Goal: Transaction & Acquisition: Purchase product/service

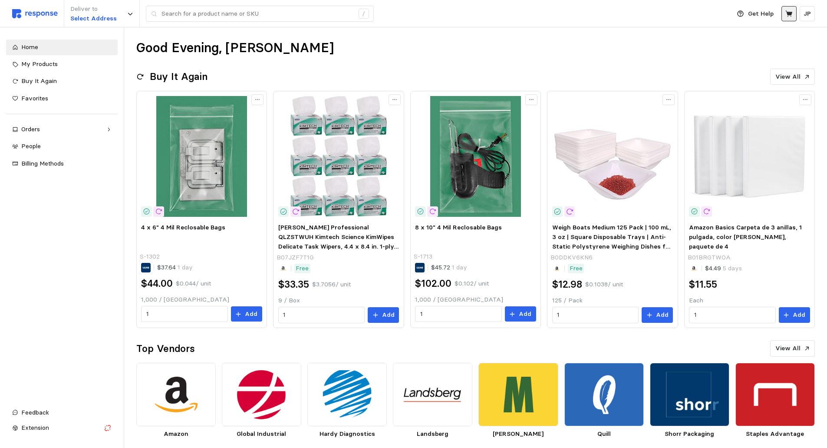
click at [790, 13] on icon at bounding box center [789, 13] width 7 height 6
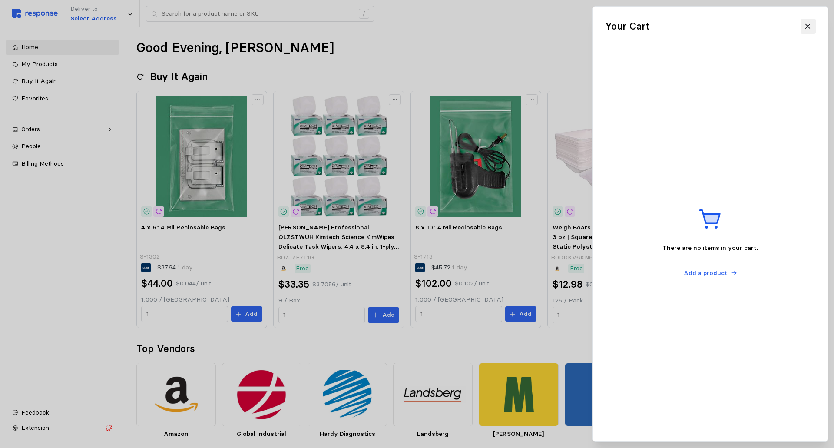
click at [806, 27] on icon at bounding box center [808, 27] width 8 height 8
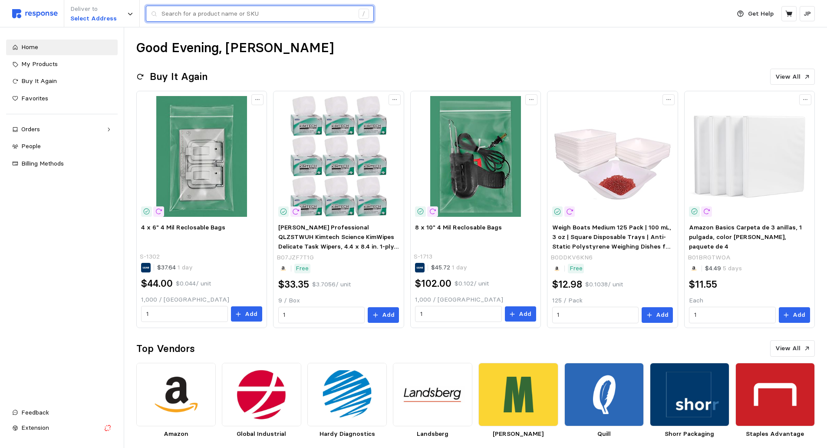
click at [210, 17] on input "text" at bounding box center [258, 14] width 192 height 16
type input "wisk"
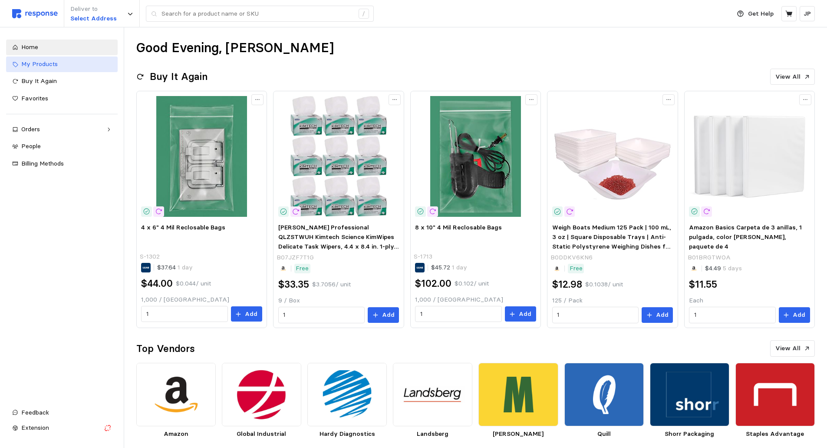
click at [55, 67] on span "My Products" at bounding box center [39, 64] width 36 height 8
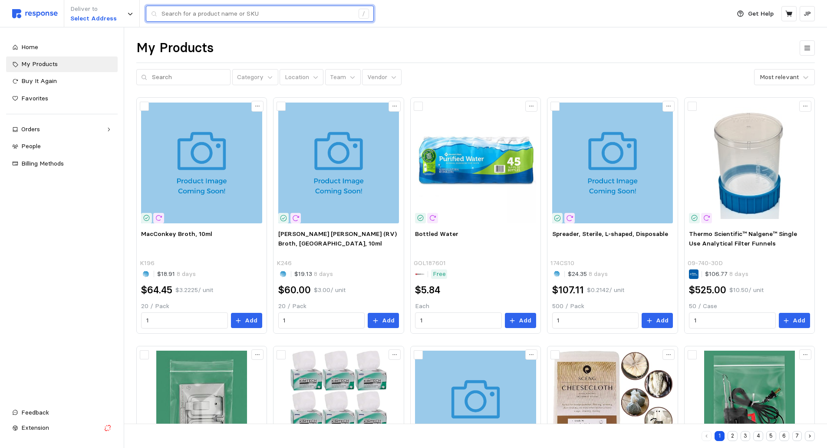
click at [274, 13] on input "text" at bounding box center [258, 14] width 192 height 16
type input "wisk"
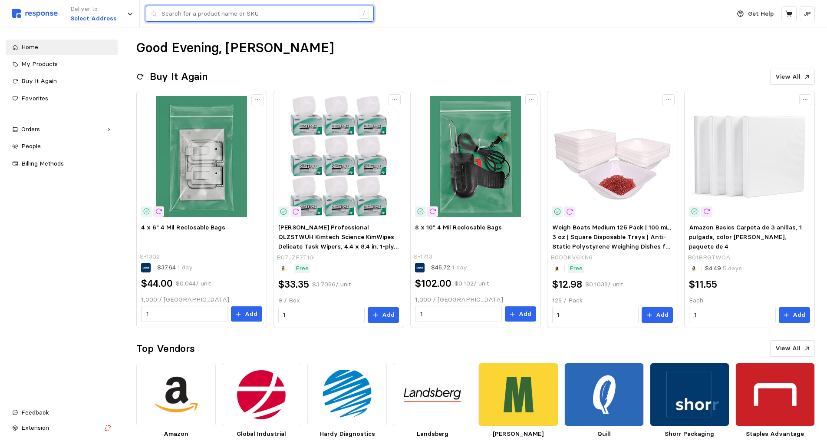
click at [229, 13] on input "text" at bounding box center [258, 14] width 192 height 16
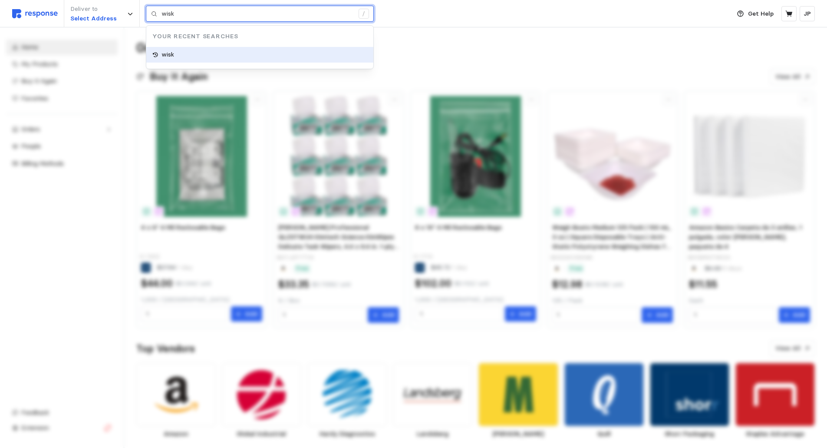
click at [172, 50] on div "wisk" at bounding box center [259, 55] width 227 height 16
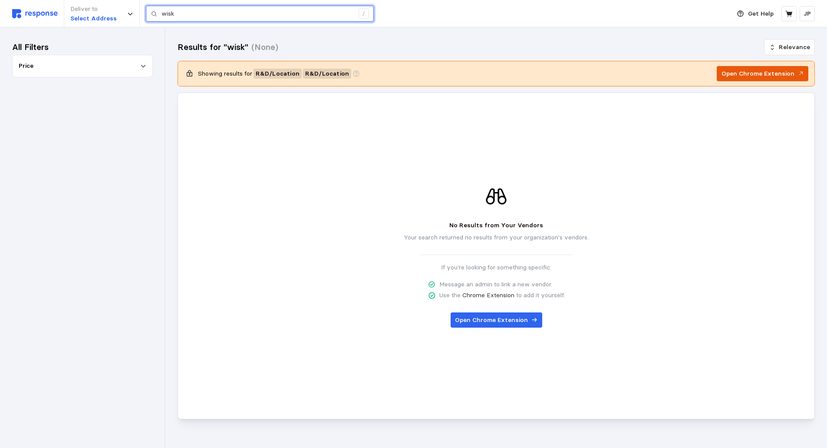
type input "wisk"
click at [776, 69] on p "Open Chrome Extension" at bounding box center [758, 74] width 73 height 10
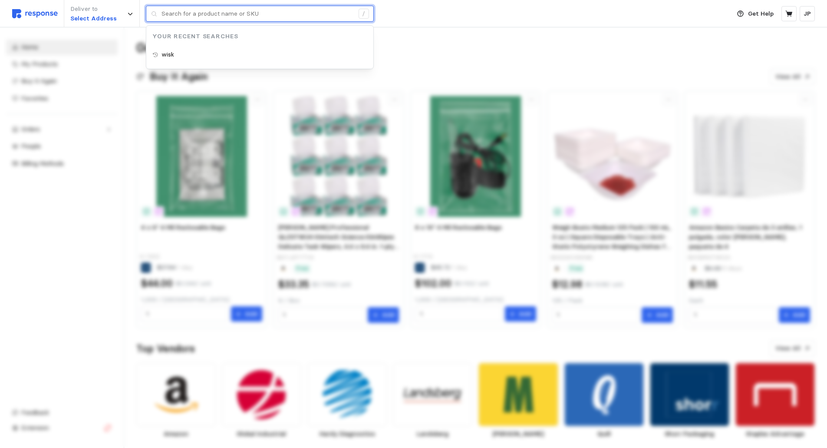
click at [182, 14] on input "text" at bounding box center [258, 14] width 192 height 16
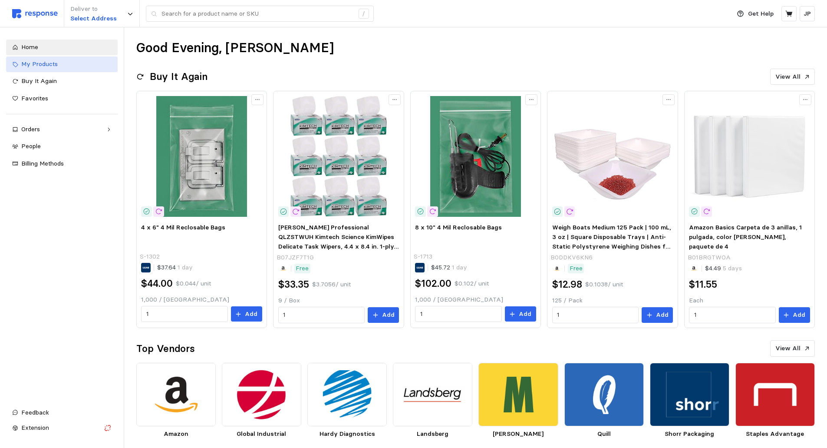
click at [44, 63] on span "My Products" at bounding box center [39, 64] width 36 height 8
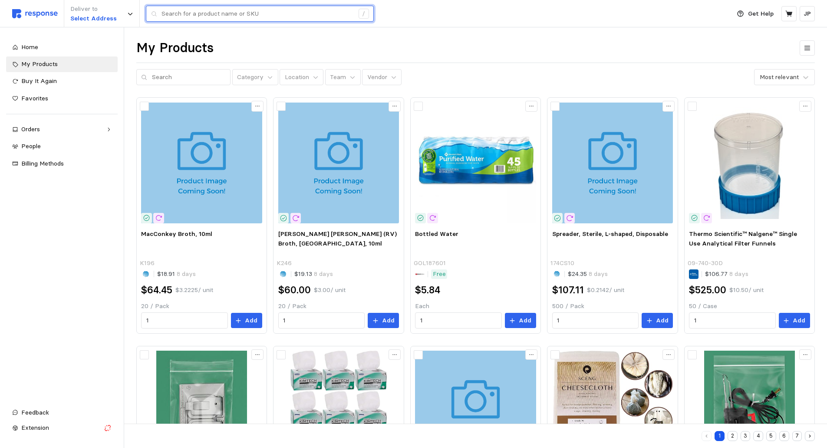
click at [226, 13] on input "text" at bounding box center [258, 14] width 192 height 16
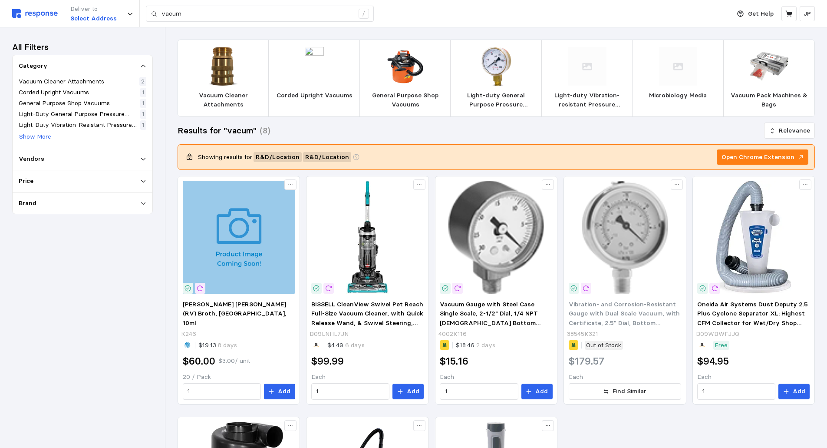
click at [97, 284] on div "All Filters Category Vacuum Cleaner Attachments 2 Corded Upright Vacuums 1 Gene…" at bounding box center [82, 238] width 141 height 396
click at [28, 67] on p "Category" at bounding box center [33, 66] width 29 height 10
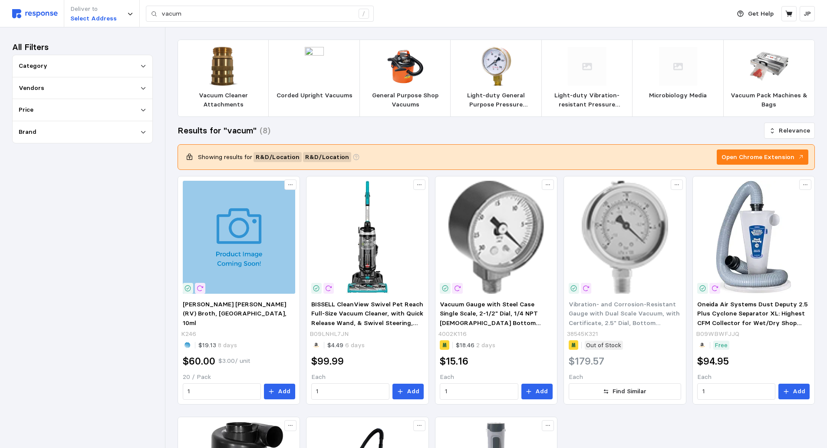
click at [19, 12] on img at bounding box center [35, 13] width 46 height 9
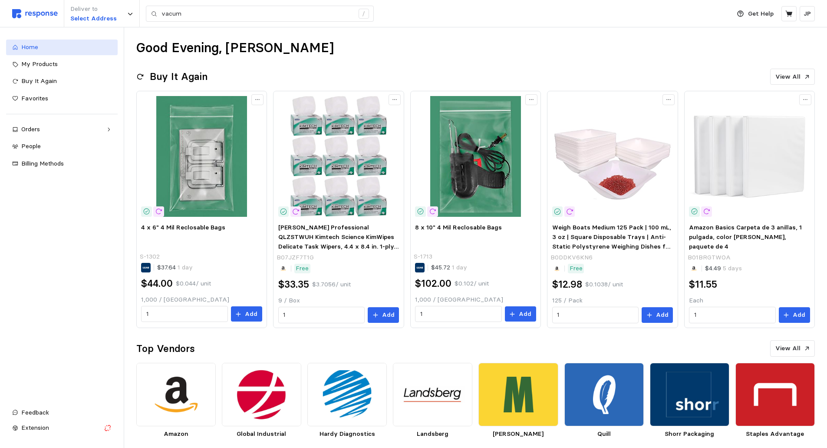
click at [67, 43] on div "Home" at bounding box center [66, 48] width 90 height 10
drag, startPoint x: 188, startPoint y: 14, endPoint x: 162, endPoint y: 14, distance: 26.5
click at [162, 14] on input "vacum" at bounding box center [258, 14] width 192 height 16
click at [57, 61] on span "My Products" at bounding box center [39, 64] width 36 height 8
type input "vacum"
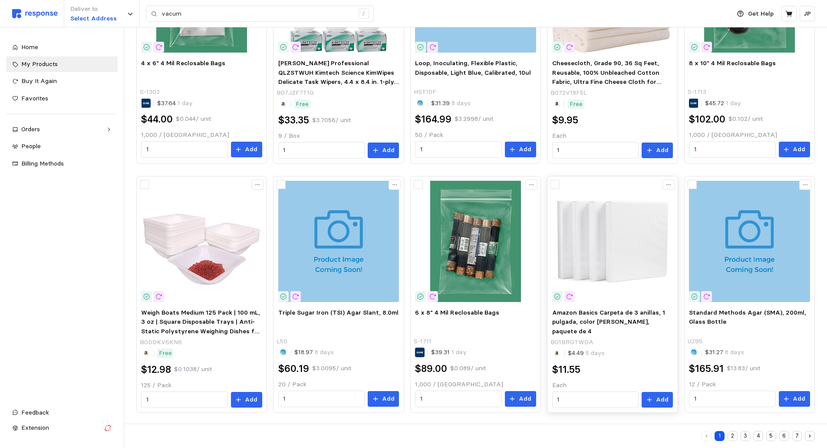
scroll to position [420, 0]
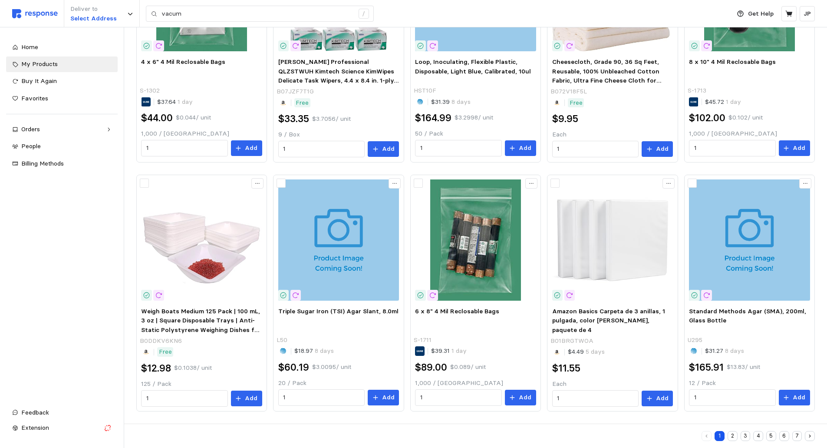
click at [799, 436] on button "7" at bounding box center [798, 436] width 10 height 10
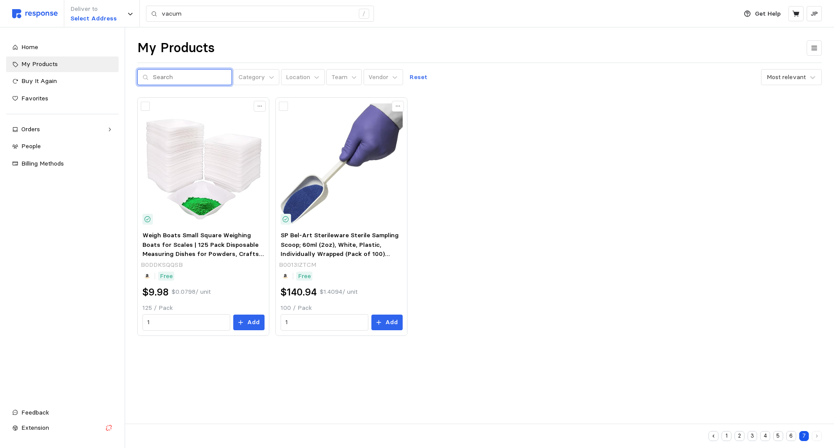
click at [191, 77] on input "text" at bounding box center [190, 77] width 74 height 16
type input "f"
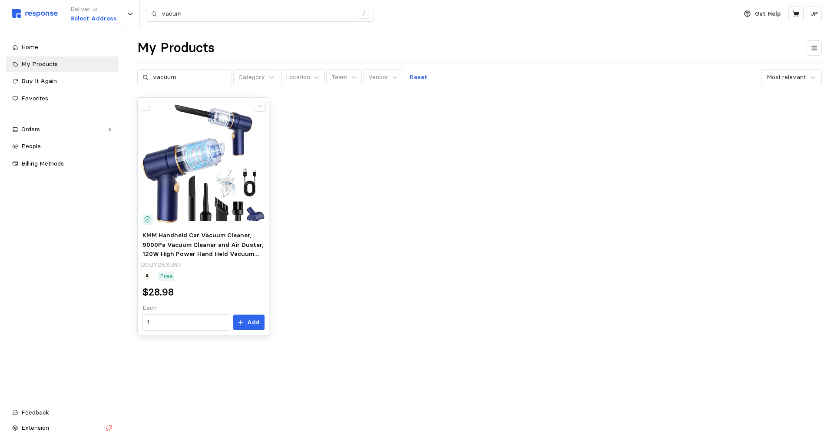
click at [175, 189] on img at bounding box center [203, 163] width 122 height 122
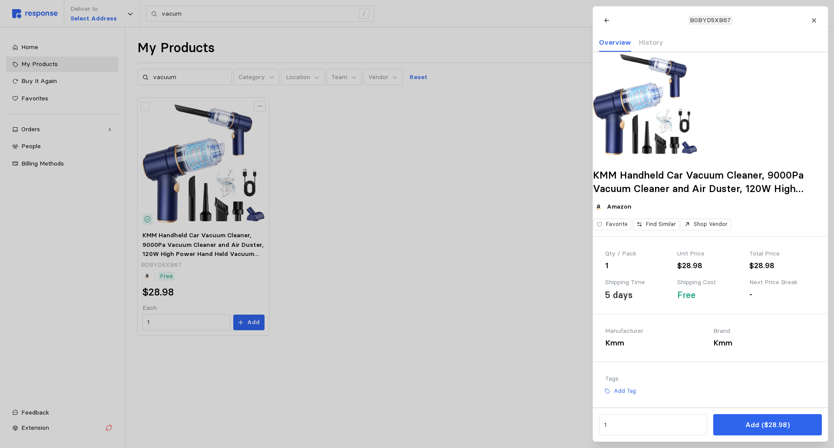
click at [252, 322] on div at bounding box center [417, 224] width 834 height 448
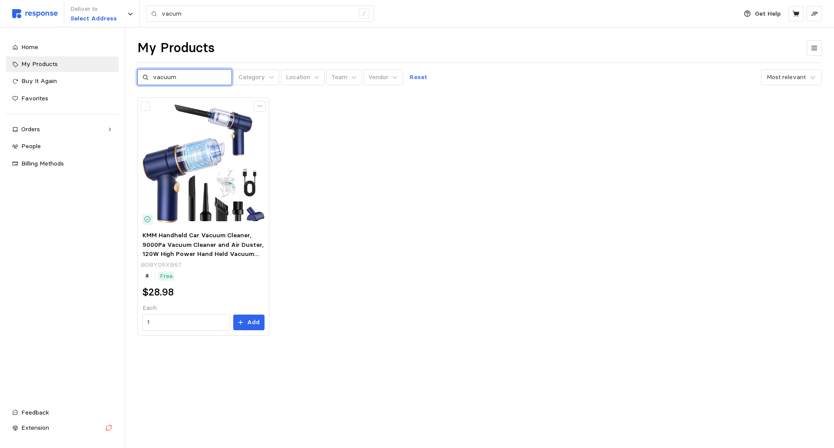
click at [188, 79] on input "vacuum" at bounding box center [190, 77] width 74 height 16
type input "v"
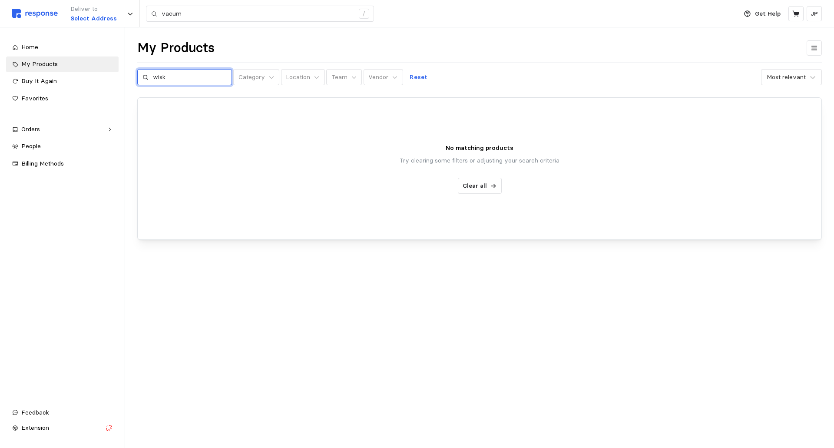
drag, startPoint x: 183, startPoint y: 80, endPoint x: 144, endPoint y: 79, distance: 39.1
click at [144, 79] on div "wisk" at bounding box center [184, 77] width 95 height 17
type input "wisk"
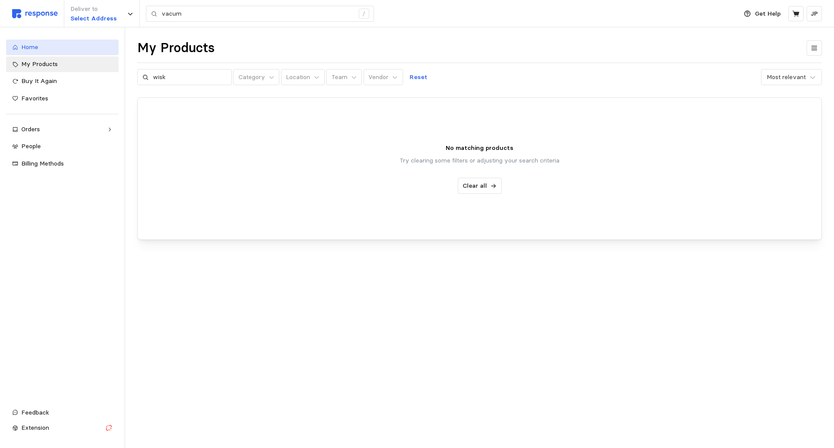
click at [45, 42] on link "Home" at bounding box center [62, 48] width 112 height 16
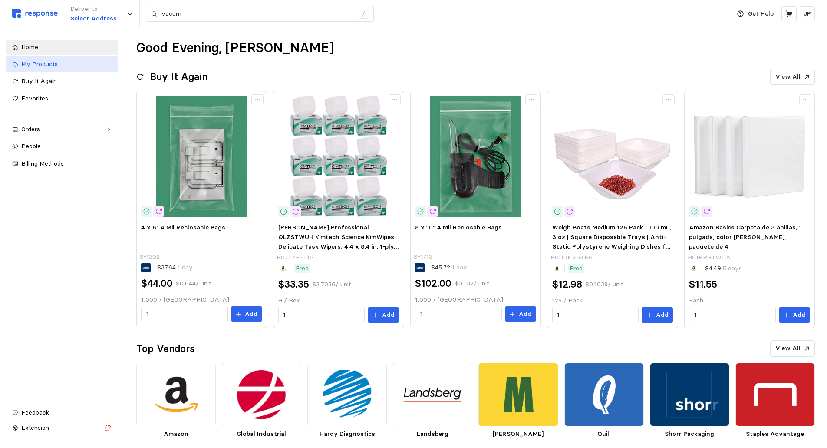
click at [21, 66] on span "My Products" at bounding box center [39, 64] width 36 height 8
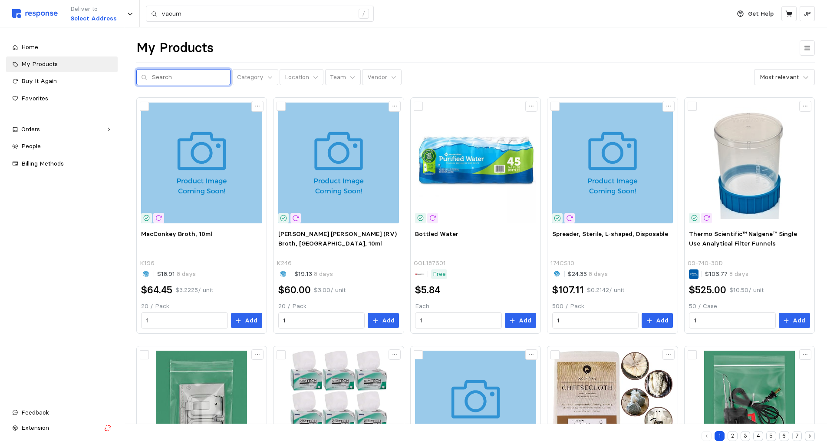
click at [190, 75] on input "text" at bounding box center [189, 77] width 74 height 16
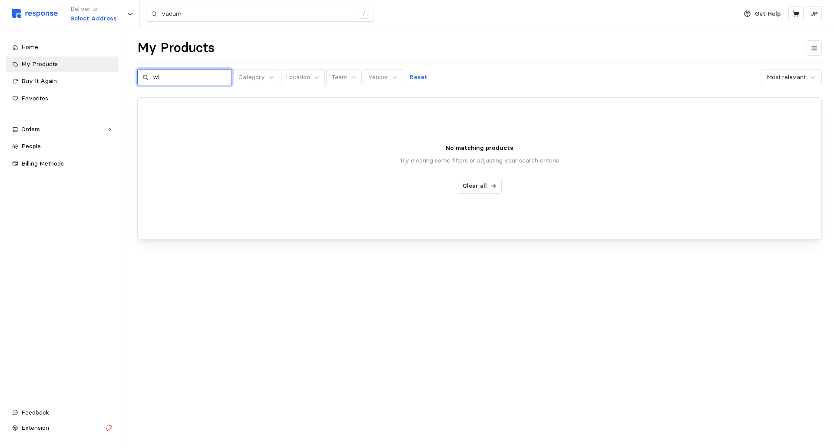
type input "w"
type input "stainless steel"
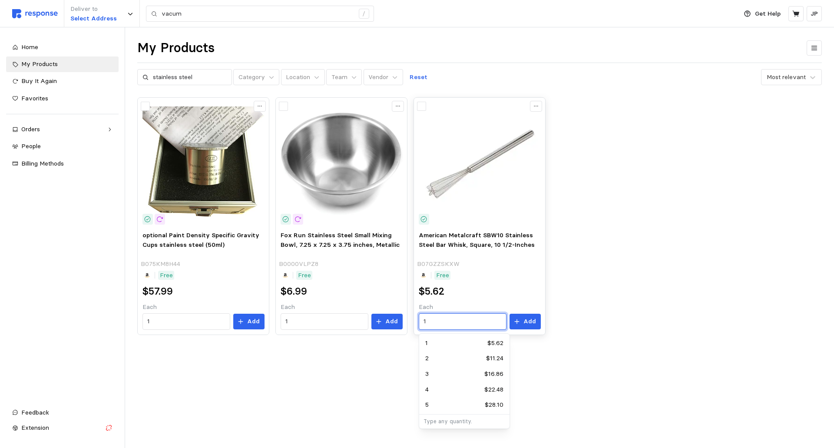
click at [467, 323] on input "1" at bounding box center [462, 322] width 78 height 16
type input "3"
click at [528, 323] on p "Add" at bounding box center [529, 322] width 13 height 10
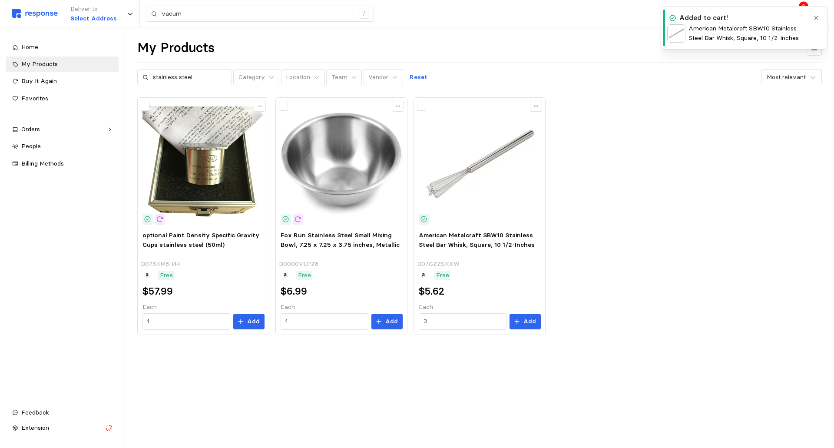
click at [818, 18] on icon "button" at bounding box center [816, 18] width 6 height 6
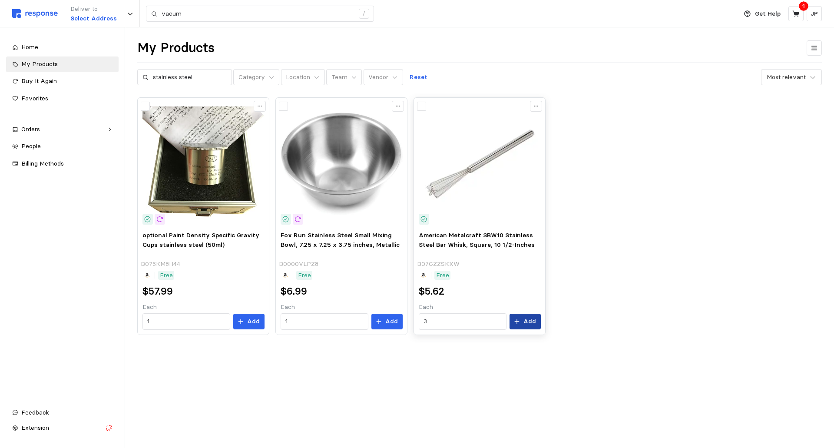
click at [530, 320] on p "Add" at bounding box center [529, 322] width 13 height 10
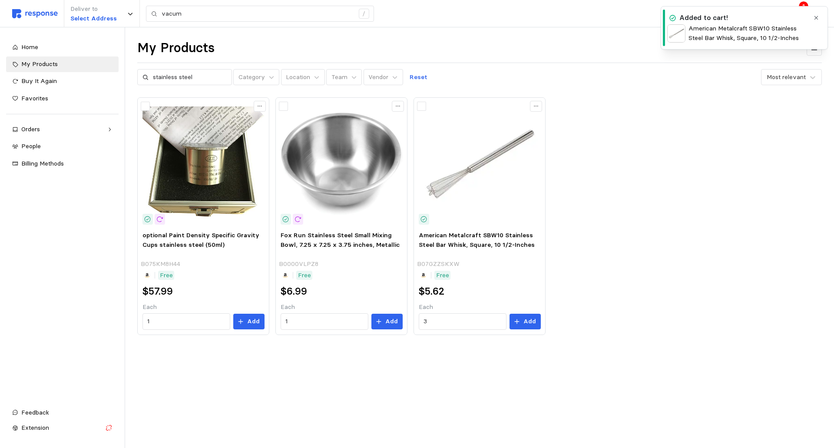
click at [724, 27] on p "American Metalcraft SBW10 Stainless Steel Bar Whisk, Square, 10 1/2-Inches" at bounding box center [748, 33] width 121 height 19
click at [818, 18] on icon "button" at bounding box center [816, 18] width 6 height 6
click at [815, 13] on p "JP" at bounding box center [813, 14] width 7 height 10
click at [803, 13] on button at bounding box center [795, 13] width 15 height 15
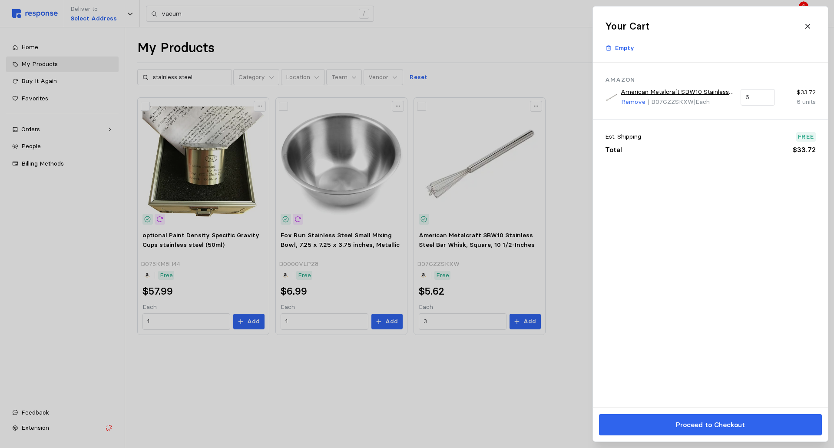
click at [500, 361] on div at bounding box center [417, 224] width 834 height 448
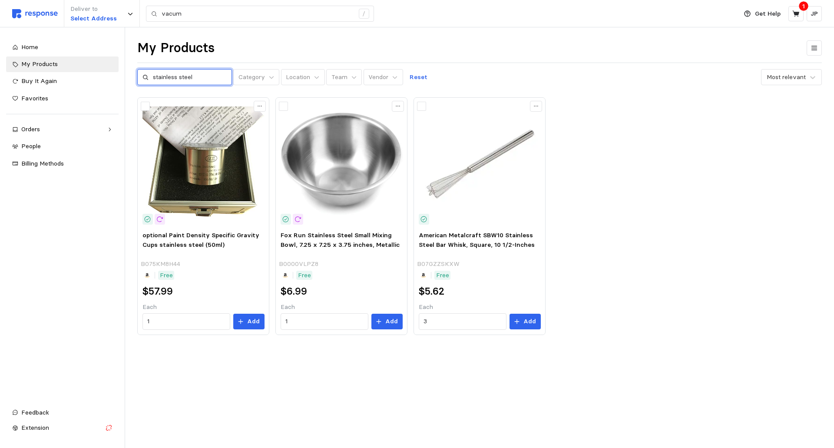
drag, startPoint x: 199, startPoint y: 74, endPoint x: 154, endPoint y: 80, distance: 46.1
click at [154, 80] on input "stainless steel" at bounding box center [190, 77] width 74 height 16
type input "vacuum"
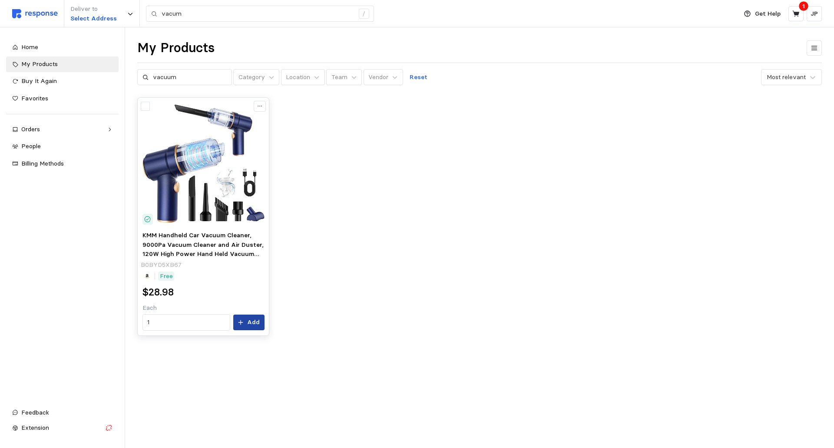
click at [258, 325] on p "Add" at bounding box center [253, 322] width 13 height 10
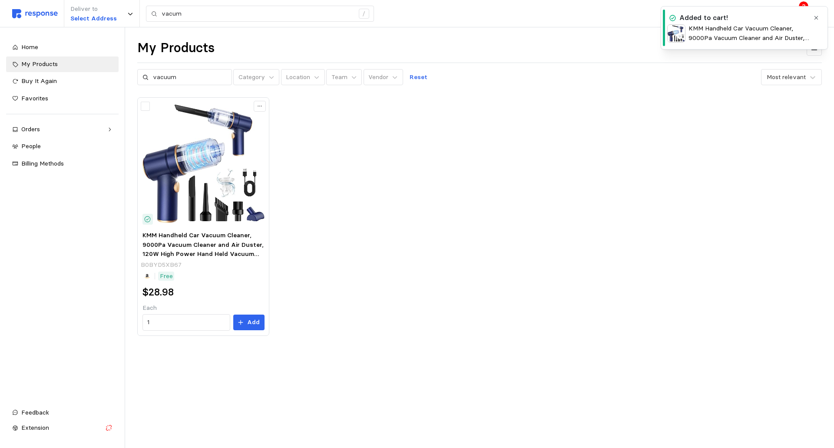
click at [816, 16] on icon "button" at bounding box center [816, 18] width 6 height 6
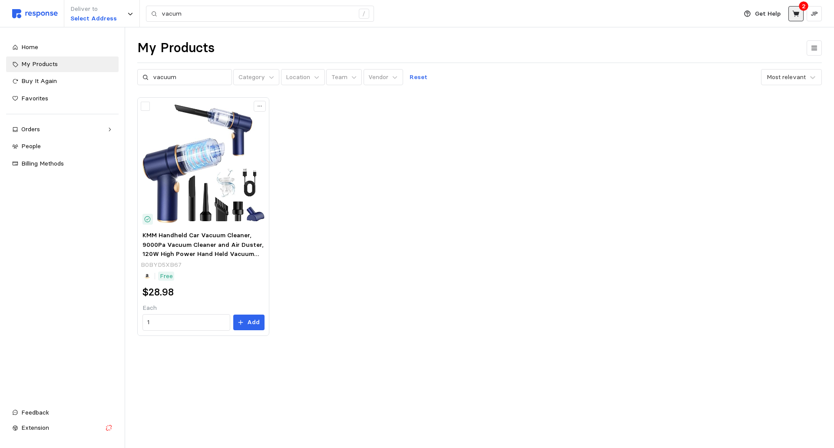
click at [796, 12] on icon at bounding box center [795, 13] width 7 height 6
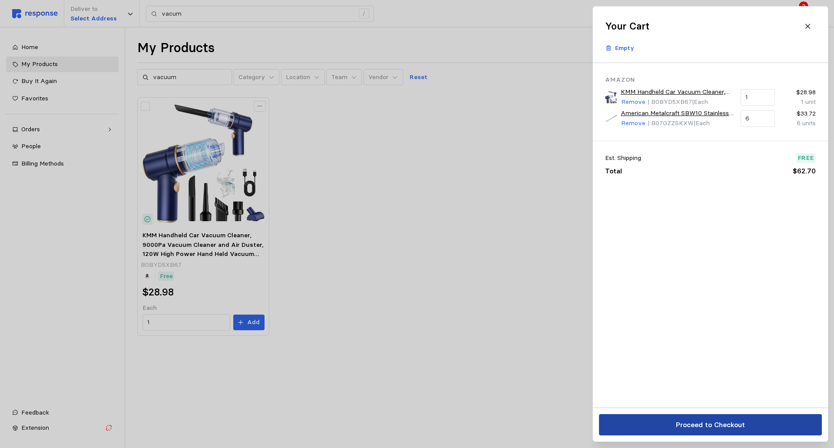
click at [734, 421] on p "Proceed to Checkout" at bounding box center [709, 424] width 69 height 11
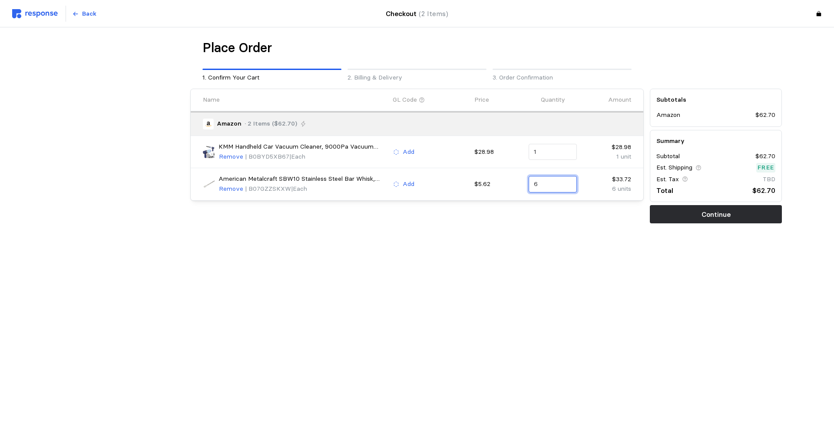
click at [549, 185] on input "6" at bounding box center [553, 184] width 38 height 16
click at [549, 202] on div "3 $16.86" at bounding box center [574, 206] width 78 height 10
type input "3"
click at [741, 212] on button "Continue" at bounding box center [716, 214] width 132 height 18
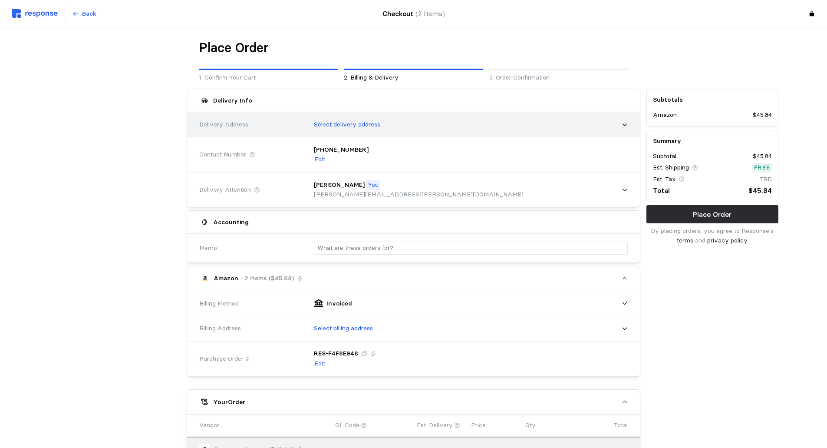
click at [350, 123] on p "Select delivery address" at bounding box center [347, 125] width 66 height 10
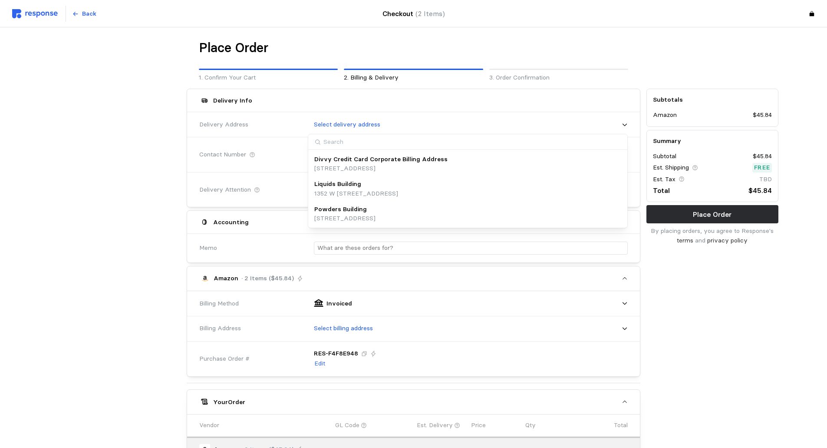
click at [336, 182] on p "Liquids Building" at bounding box center [337, 184] width 47 height 10
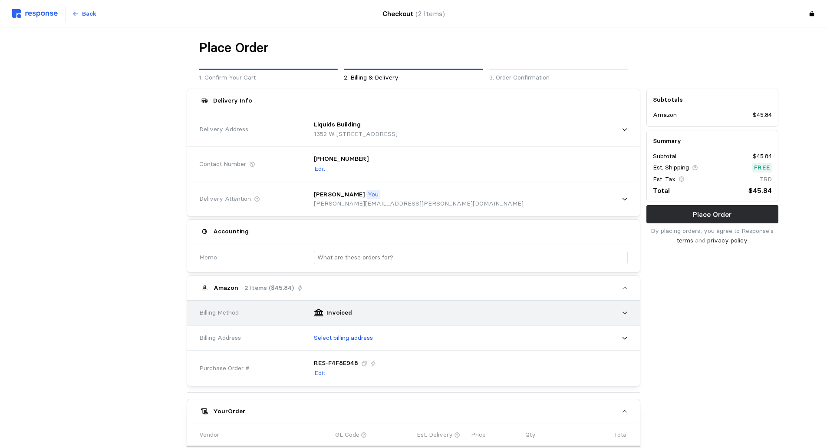
click at [355, 309] on div "Invoiced" at bounding box center [468, 313] width 320 height 22
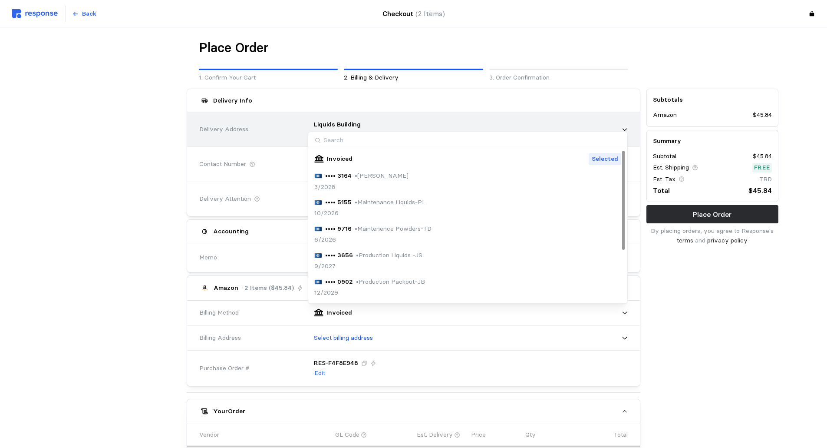
click at [376, 118] on div "Liquids Building 1352 W 300 S, Lindon, UT, 84042, United States" at bounding box center [468, 129] width 320 height 31
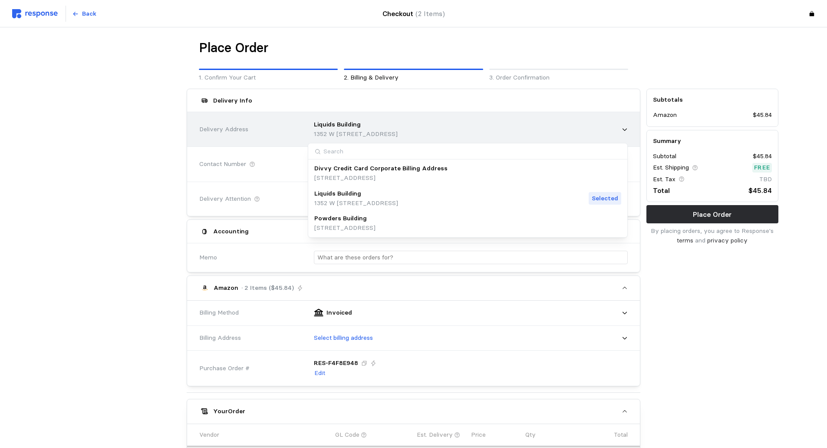
click at [274, 135] on div "Delivery Address" at bounding box center [250, 130] width 109 height 16
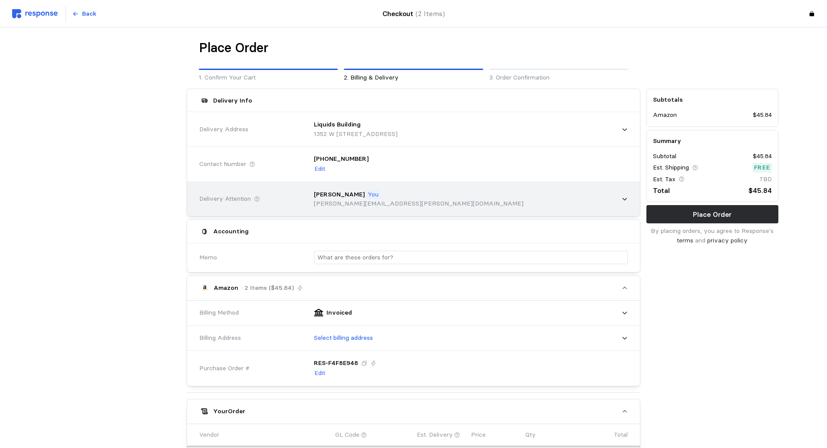
click at [621, 195] on div "Jamie Preston You jamie.preston@pharmatechlabs.com" at bounding box center [468, 199] width 320 height 31
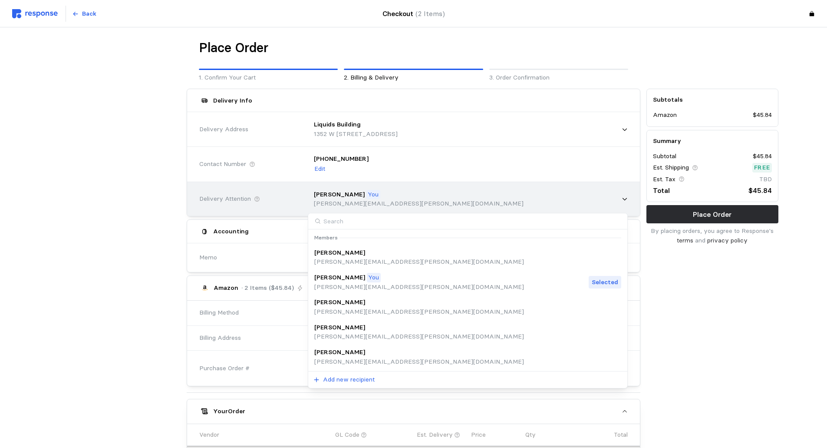
click at [622, 195] on div "Jamie Preston You jamie.preston@pharmatechlabs.com" at bounding box center [468, 199] width 320 height 31
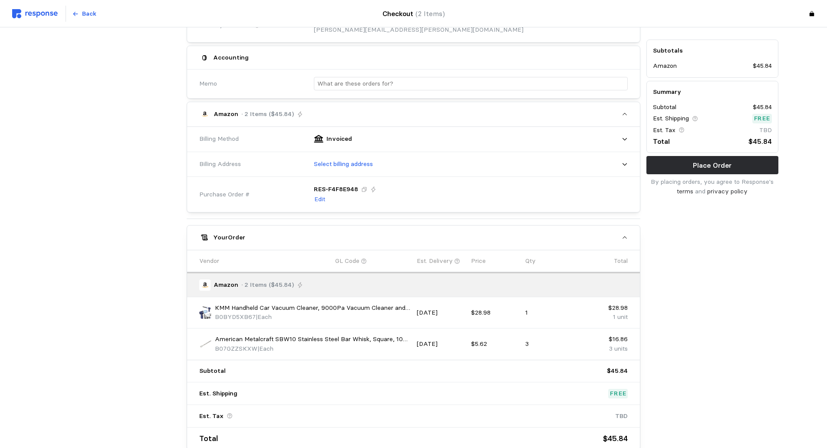
scroll to position [225, 0]
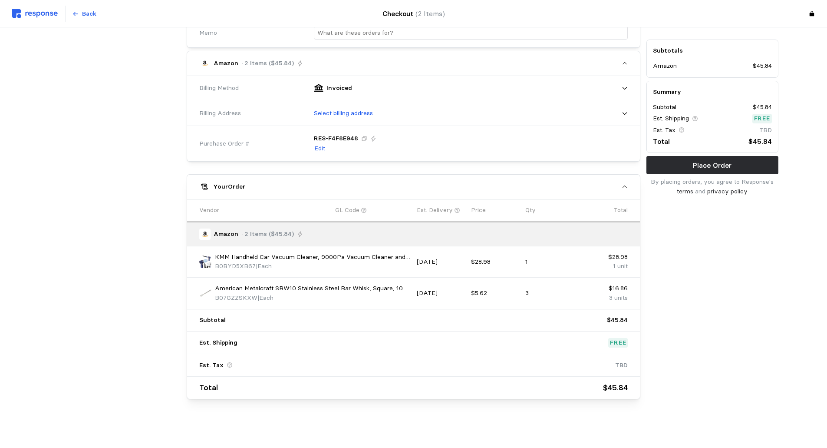
click at [354, 212] on p "GL Code" at bounding box center [347, 210] width 24 height 10
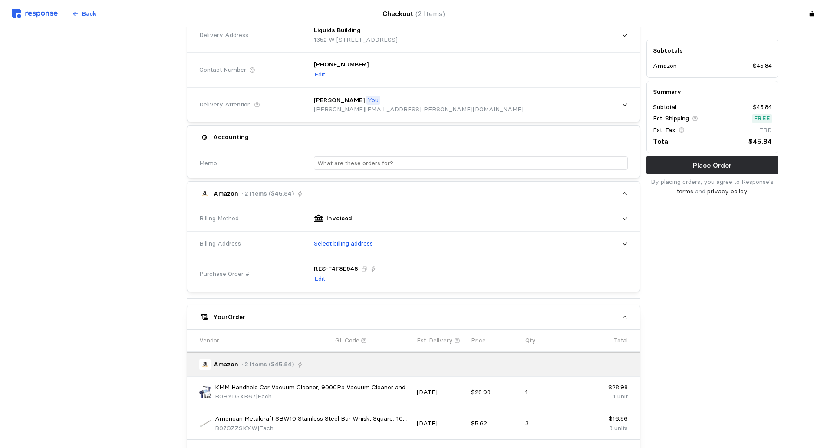
scroll to position [0, 0]
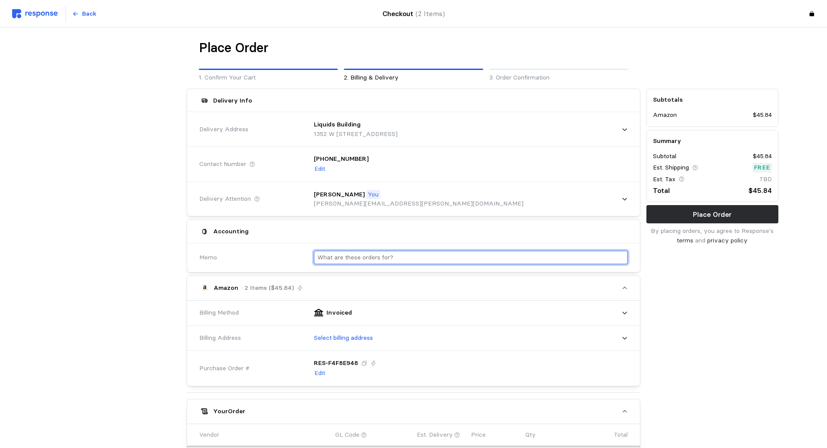
click at [423, 258] on input "text" at bounding box center [470, 257] width 307 height 13
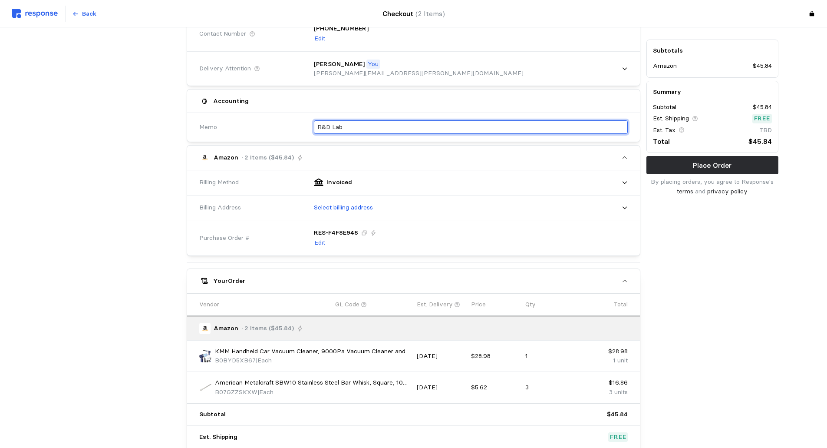
scroll to position [225, 0]
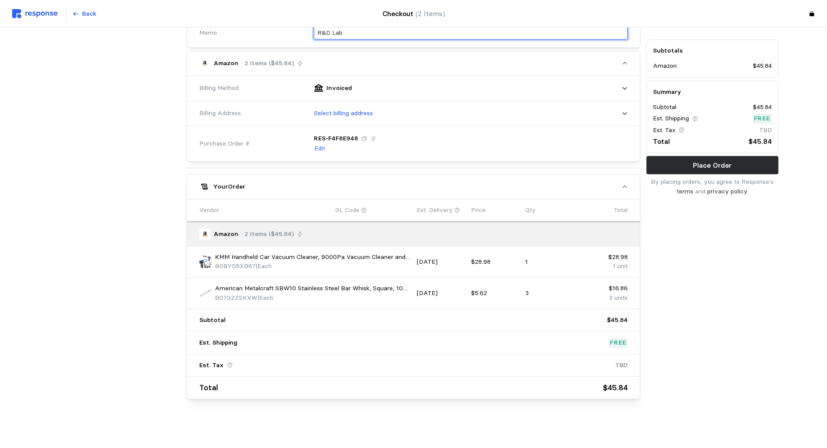
type input "R&D Lab"
click at [350, 209] on p "GL Code" at bounding box center [347, 210] width 24 height 10
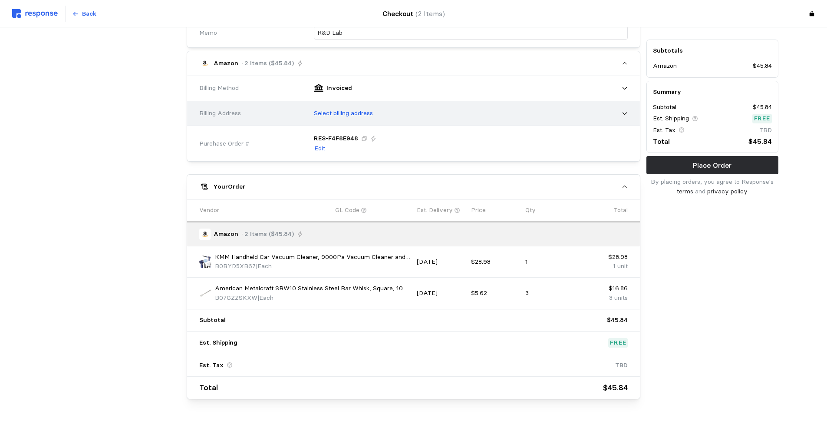
scroll to position [51, 0]
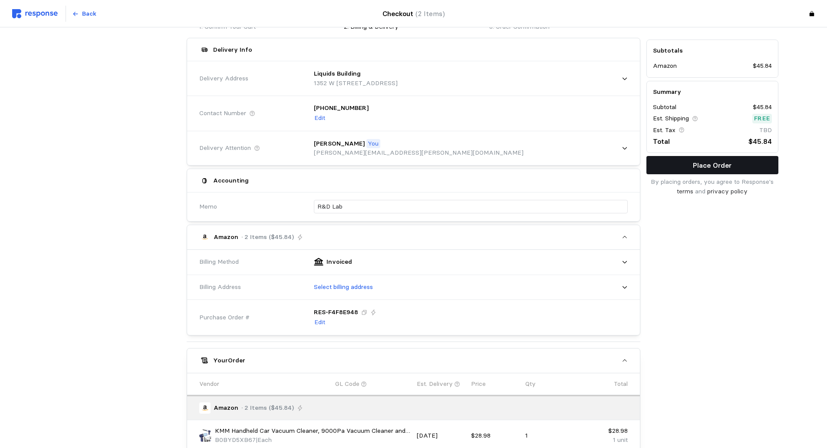
click at [703, 162] on p "Place Order" at bounding box center [712, 165] width 39 height 11
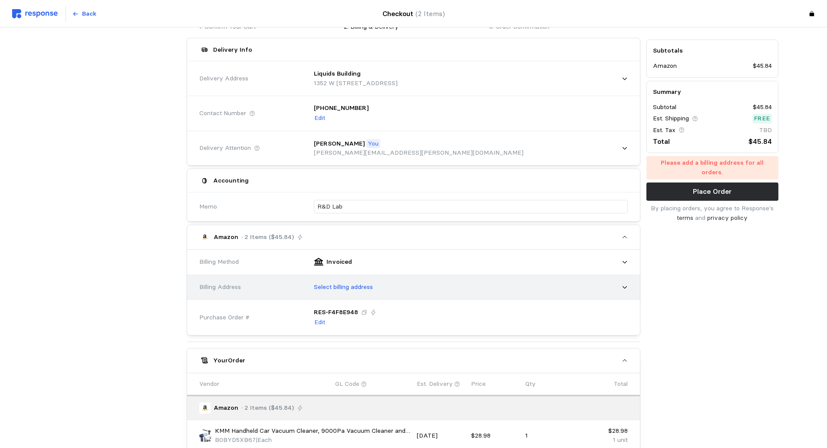
click at [394, 288] on div "Select billing address" at bounding box center [468, 287] width 320 height 22
click at [331, 288] on p "Select billing address" at bounding box center [343, 287] width 59 height 10
click at [332, 285] on p "Select billing address" at bounding box center [343, 287] width 59 height 10
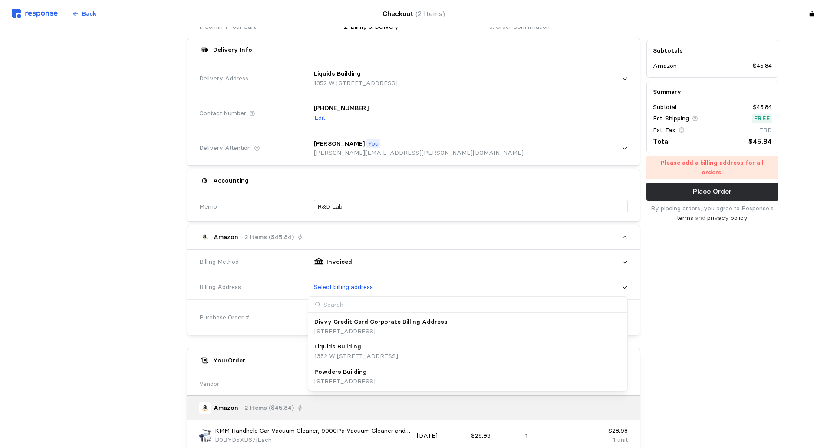
click at [336, 345] on p "Liquids Building" at bounding box center [337, 347] width 47 height 10
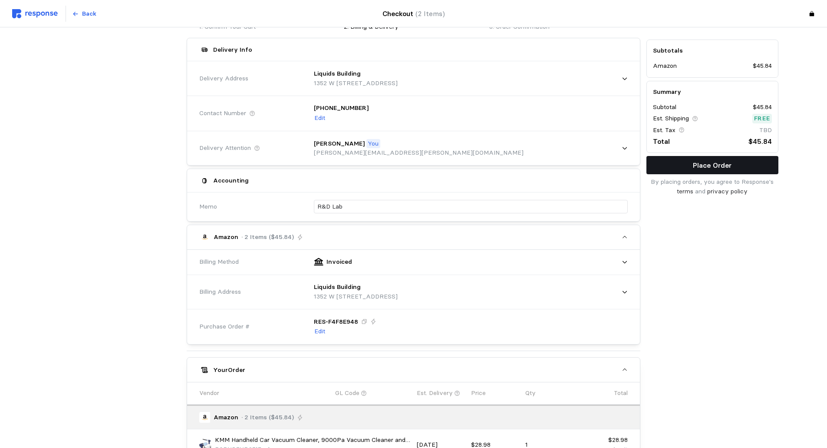
click at [714, 166] on p "Place Order" at bounding box center [712, 165] width 39 height 11
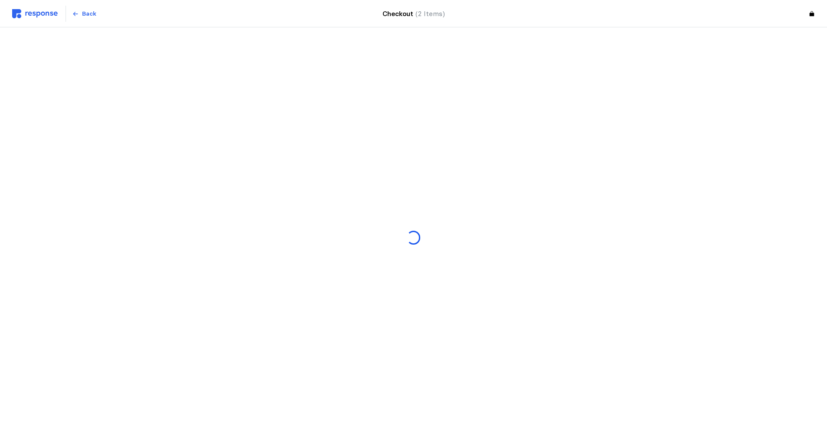
scroll to position [0, 0]
